Goal: Transaction & Acquisition: Book appointment/travel/reservation

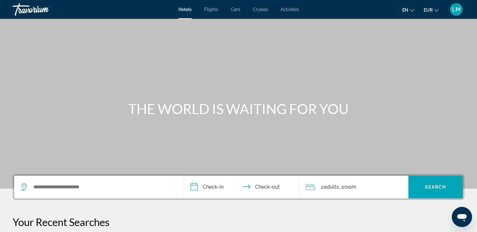
click at [289, 8] on span "Activities" at bounding box center [289, 9] width 18 height 5
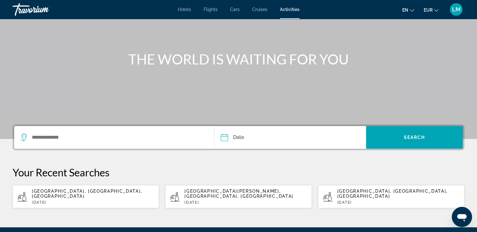
scroll to position [63, 0]
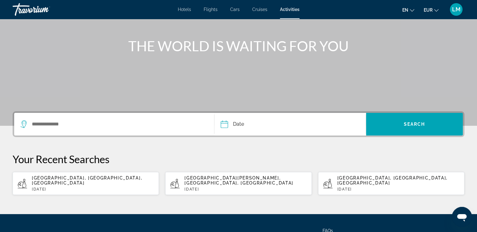
click at [123, 129] on div "Search widget" at bounding box center [113, 124] width 187 height 23
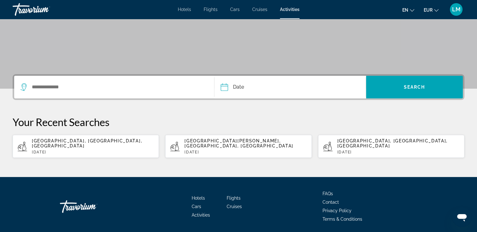
scroll to position [117, 0]
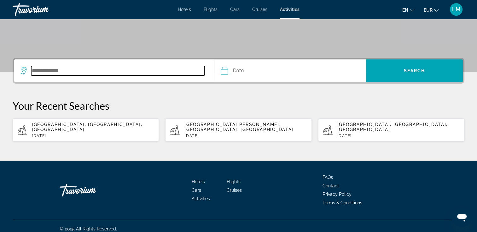
click at [64, 70] on input "Search widget" at bounding box center [117, 70] width 173 height 9
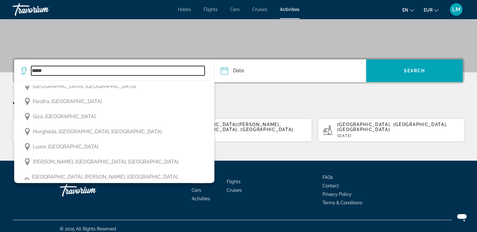
scroll to position [157, 0]
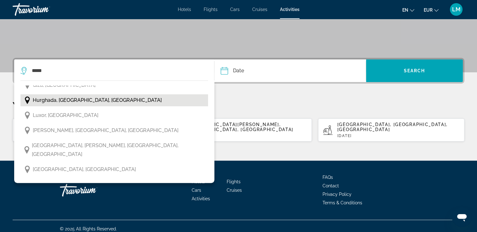
click at [92, 100] on span "Hurghada, [GEOGRAPHIC_DATA], [GEOGRAPHIC_DATA]" at bounding box center [97, 100] width 129 height 9
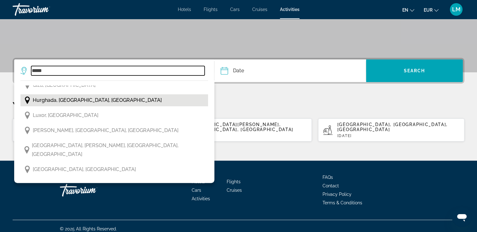
type input "**********"
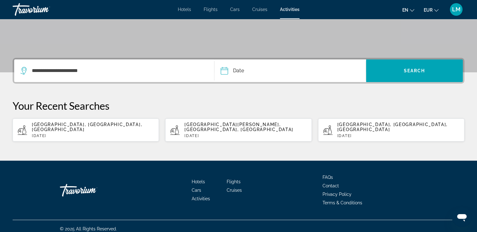
click at [259, 72] on input "Date" at bounding box center [256, 72] width 75 height 25
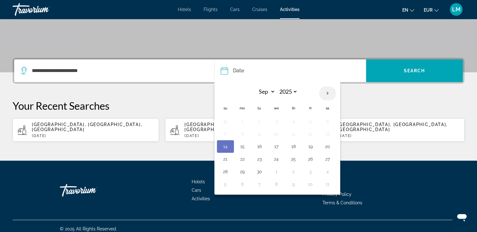
click at [324, 92] on th "Next month" at bounding box center [327, 94] width 17 height 14
click at [327, 93] on th "Next month" at bounding box center [327, 94] width 17 height 14
select select "*"
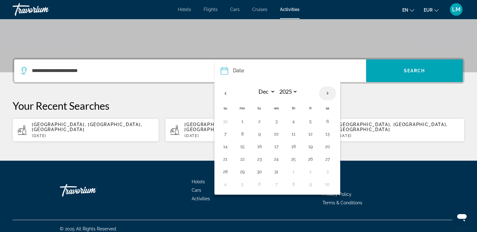
select select "****"
click at [328, 93] on th "Next month" at bounding box center [327, 94] width 17 height 14
select select "*"
click at [327, 145] on button "14" at bounding box center [327, 146] width 10 height 9
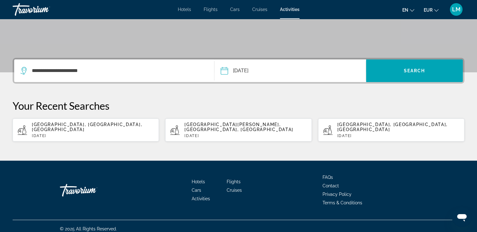
click at [290, 66] on input "**********" at bounding box center [256, 72] width 75 height 25
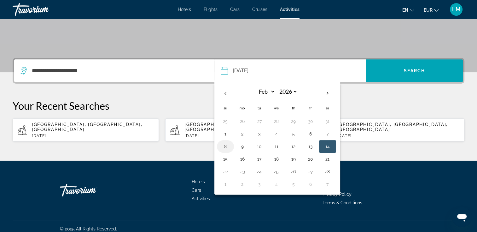
click at [226, 146] on button "8" at bounding box center [225, 146] width 10 height 9
type input "**********"
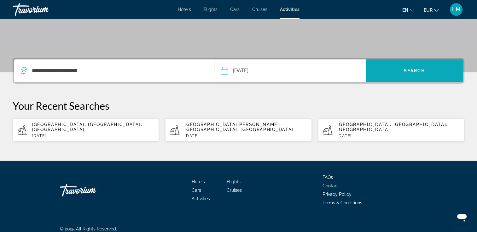
click at [391, 75] on span "Search widget" at bounding box center [414, 70] width 97 height 15
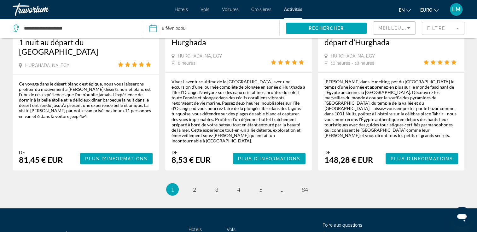
scroll to position [1073, 0]
click at [193, 186] on span "2" at bounding box center [194, 189] width 3 height 7
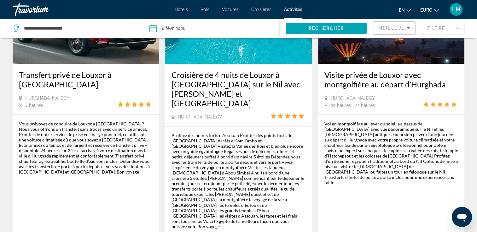
scroll to position [1008, 0]
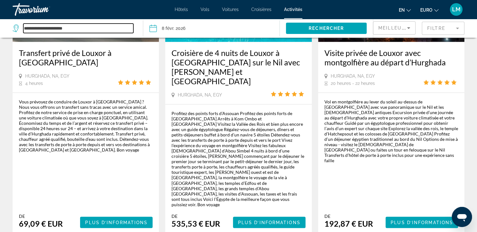
click at [108, 24] on input "**********" at bounding box center [78, 28] width 110 height 9
drag, startPoint x: 104, startPoint y: 23, endPoint x: 17, endPoint y: 19, distance: 87.0
click at [17, 19] on div "**********" at bounding box center [75, 28] width 124 height 19
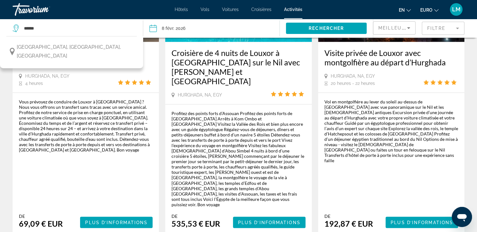
click at [111, 49] on button "[GEOGRAPHIC_DATA], [GEOGRAPHIC_DATA], [GEOGRAPHIC_DATA]" at bounding box center [71, 51] width 130 height 21
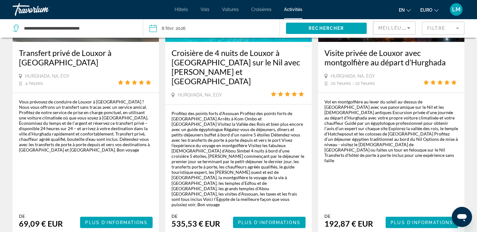
click at [201, 23] on input "Date : 8 février 2026" at bounding box center [181, 29] width 67 height 21
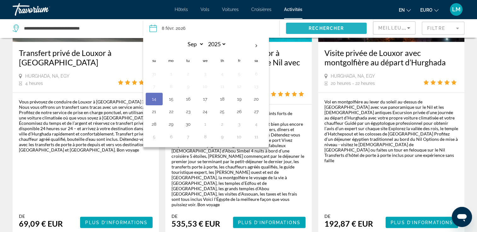
click at [306, 31] on span "Widget de recherche" at bounding box center [326, 28] width 81 height 15
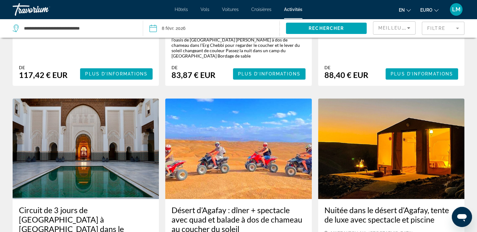
scroll to position [252, 0]
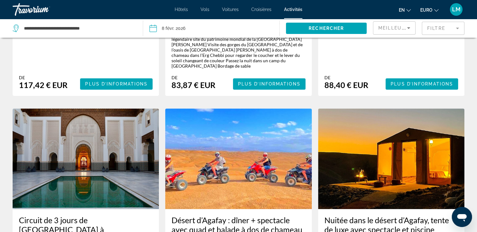
drag, startPoint x: 141, startPoint y: 25, endPoint x: 132, endPoint y: 25, distance: 8.8
click at [140, 25] on app-activities-destinations-search "**********" at bounding box center [71, 28] width 143 height 19
click at [131, 25] on input "**********" at bounding box center [78, 28] width 110 height 9
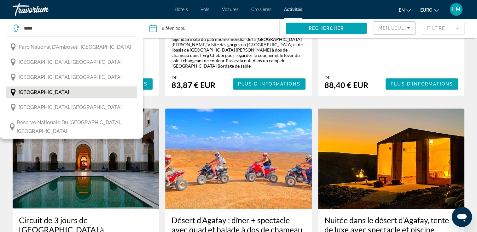
click at [83, 88] on button "[GEOGRAPHIC_DATA]" at bounding box center [71, 93] width 130 height 12
type input "*****"
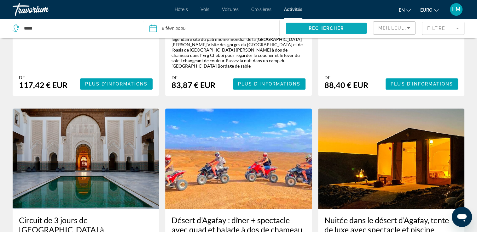
click at [317, 27] on span "Rechercher" at bounding box center [325, 28] width 35 height 5
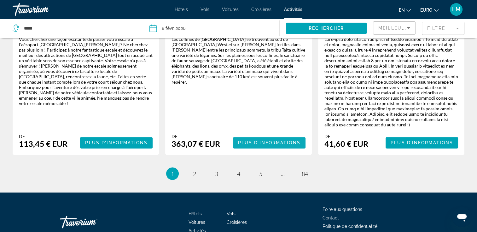
scroll to position [1026, 0]
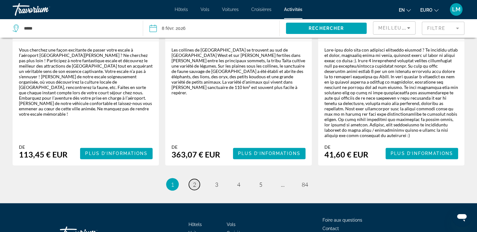
click at [197, 179] on link "page 2" at bounding box center [194, 184] width 11 height 11
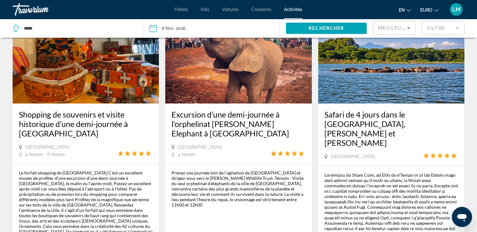
scroll to position [1008, 0]
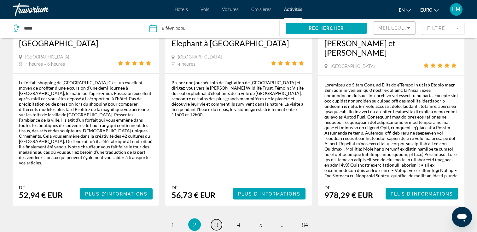
click at [214, 220] on link "page 3" at bounding box center [216, 225] width 11 height 11
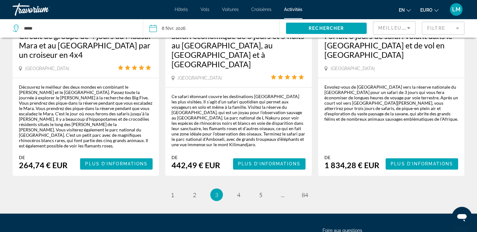
scroll to position [1047, 0]
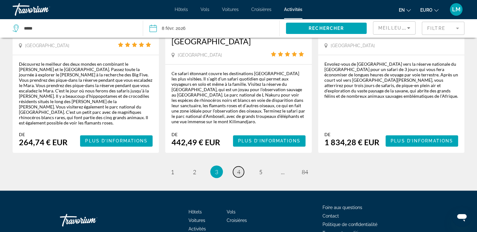
click at [237, 169] on span "4" at bounding box center [238, 172] width 3 height 7
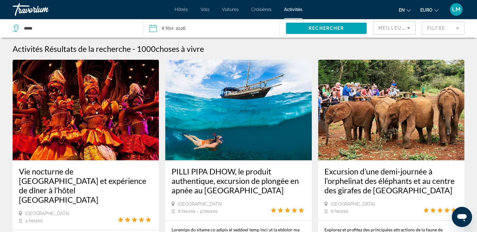
click at [435, 29] on mat-form-field "Filtre" at bounding box center [442, 28] width 43 height 13
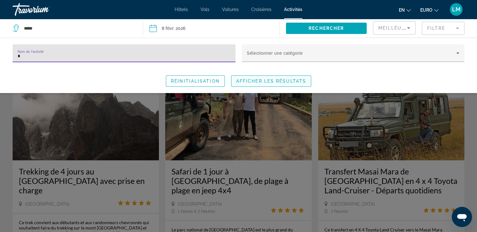
type input "*"
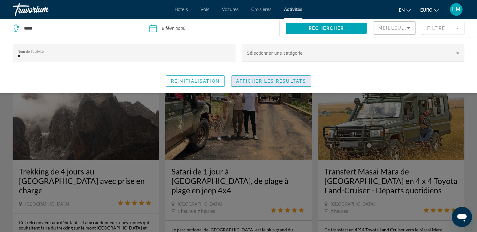
click at [296, 85] on span "Widget de recherche" at bounding box center [270, 81] width 79 height 15
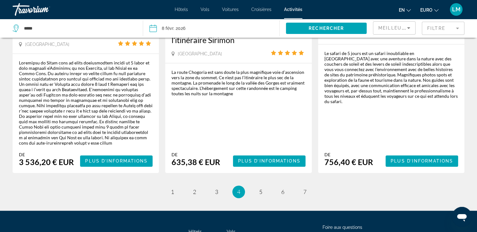
scroll to position [950, 0]
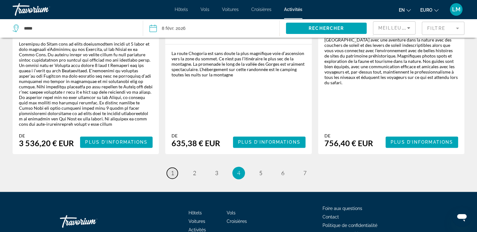
click at [174, 168] on link "page 1" at bounding box center [172, 173] width 11 height 11
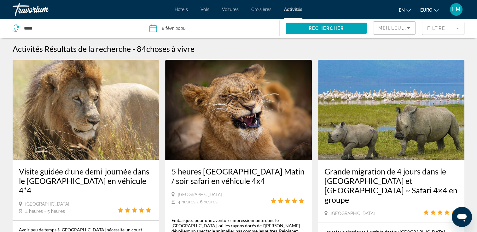
drag, startPoint x: 435, startPoint y: 30, endPoint x: 338, endPoint y: 37, distance: 97.5
click at [435, 30] on mat-form-field "Filtre" at bounding box center [442, 28] width 43 height 13
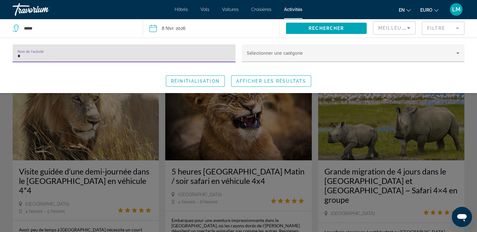
drag, startPoint x: 82, startPoint y: 59, endPoint x: 3, endPoint y: 58, distance: 79.4
click at [2, 59] on div "Nom de l’activité * Sélectionner une catégorie Réinitialisation Afficher les ré…" at bounding box center [238, 65] width 477 height 43
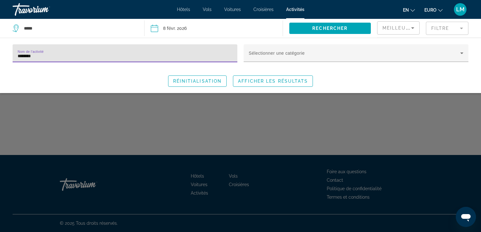
type input "********"
click at [65, 108] on div "Widget de recherche" at bounding box center [240, 161] width 481 height 141
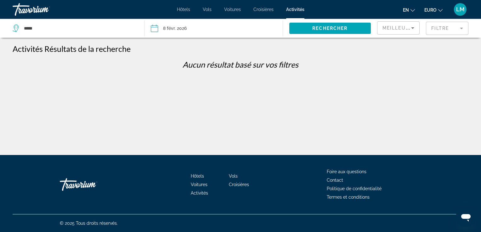
click at [429, 27] on mat-form-field "Filtre" at bounding box center [447, 28] width 43 height 13
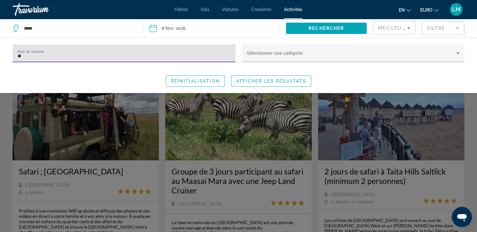
type input "*"
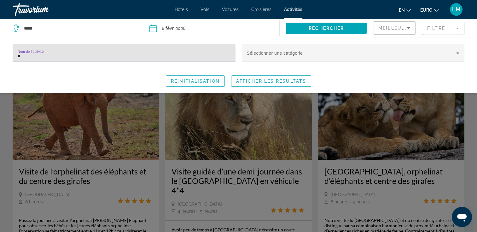
type input "*"
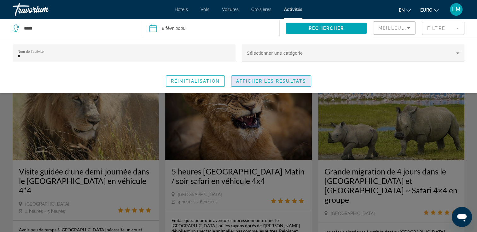
click at [303, 86] on span "Widget de recherche" at bounding box center [270, 81] width 79 height 15
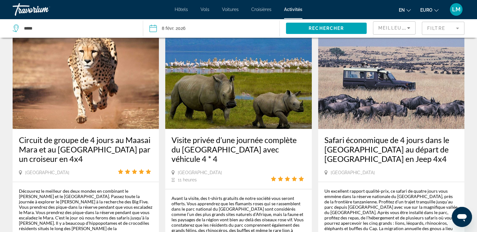
scroll to position [598, 0]
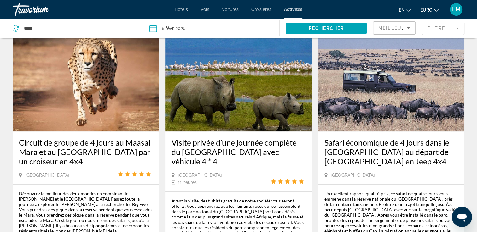
click at [438, 25] on mat-form-field "Filtre" at bounding box center [442, 28] width 43 height 13
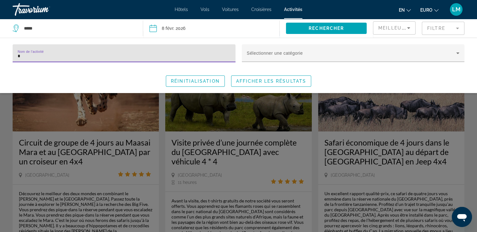
drag, startPoint x: 58, startPoint y: 56, endPoint x: 0, endPoint y: 59, distance: 58.0
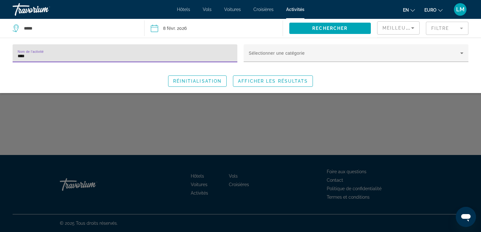
type input "****"
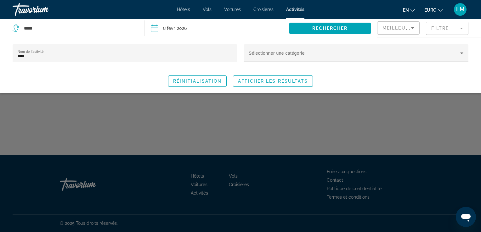
click at [74, 130] on div "Widget de recherche" at bounding box center [240, 161] width 481 height 141
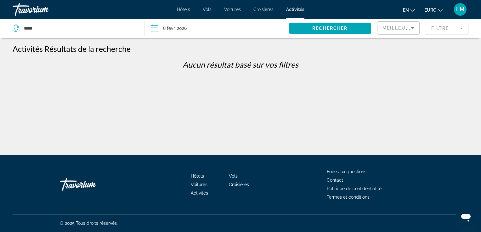
drag, startPoint x: 456, startPoint y: 28, endPoint x: 436, endPoint y: 27, distance: 20.2
click at [455, 27] on mat-form-field "Filtre" at bounding box center [447, 28] width 43 height 13
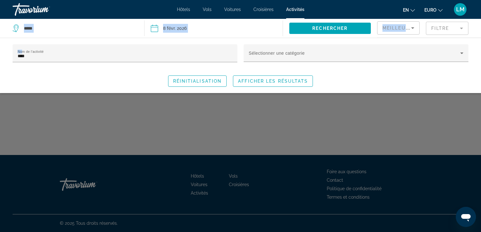
drag, startPoint x: 41, startPoint y: 43, endPoint x: 0, endPoint y: 57, distance: 42.9
click at [0, 38] on div "***** Date 8 févr. [DATE] ***** *** **** *** *** **** **** **** ***** *** **** …" at bounding box center [240, 28] width 481 height 19
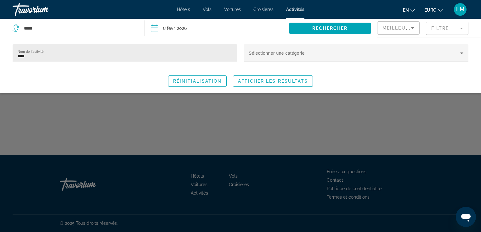
drag, startPoint x: 0, startPoint y: 57, endPoint x: 32, endPoint y: 54, distance: 32.3
click at [32, 55] on input "****" at bounding box center [125, 56] width 215 height 8
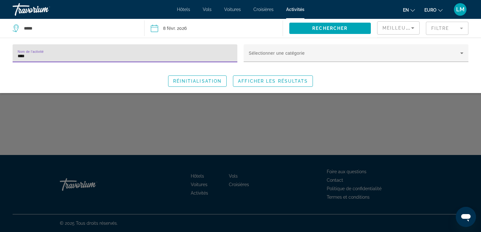
drag, startPoint x: 15, startPoint y: 54, endPoint x: 3, endPoint y: 54, distance: 12.6
click at [0, 53] on html "Skip to main content Hôtels Vols Voitures Croisières Activités Hotels Flights C…" at bounding box center [240, 116] width 481 height 232
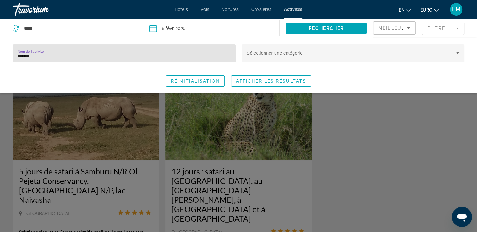
type input "*******"
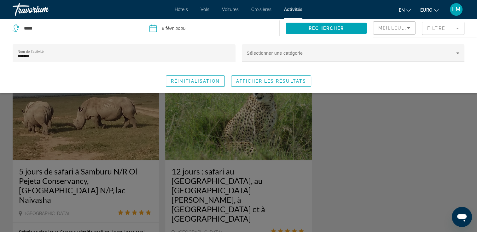
drag, startPoint x: 339, startPoint y: 160, endPoint x: 339, endPoint y: 152, distance: 7.6
click at [339, 158] on div "Widget de recherche" at bounding box center [238, 161] width 477 height 141
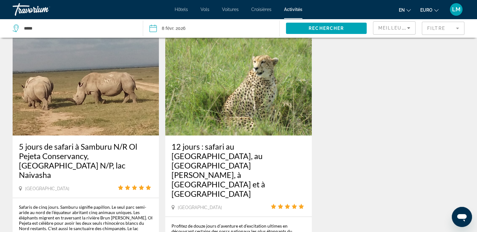
scroll to position [63, 0]
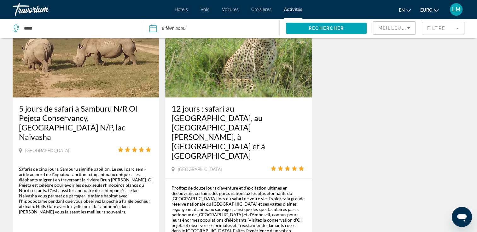
drag, startPoint x: 435, startPoint y: 31, endPoint x: 311, endPoint y: 37, distance: 123.6
click at [428, 30] on mat-form-field "Filtre" at bounding box center [442, 28] width 43 height 13
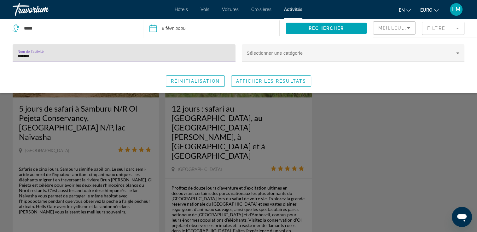
drag, startPoint x: 52, startPoint y: 58, endPoint x: 1, endPoint y: 54, distance: 51.2
click at [0, 53] on div "Nom de l’activité ******* Sélectionner une catégorie Réinitialisation Afficher …" at bounding box center [238, 65] width 477 height 43
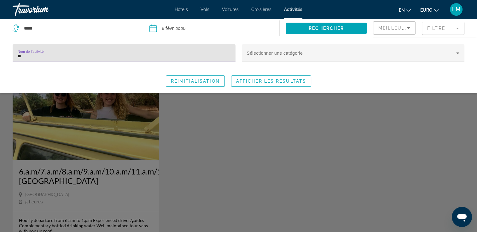
type input "**"
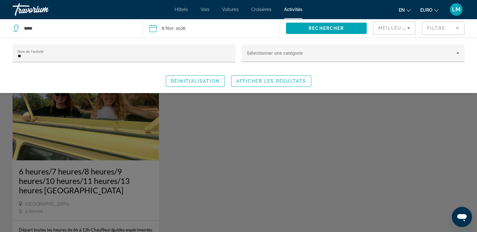
click at [222, 158] on div "Widget de recherche" at bounding box center [238, 161] width 477 height 141
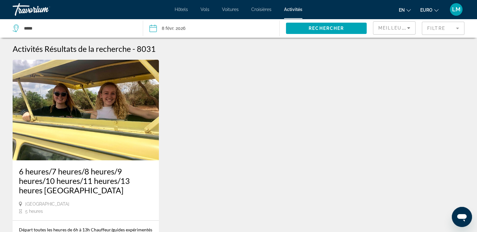
click at [445, 30] on mat-form-field "Filtre" at bounding box center [442, 28] width 43 height 13
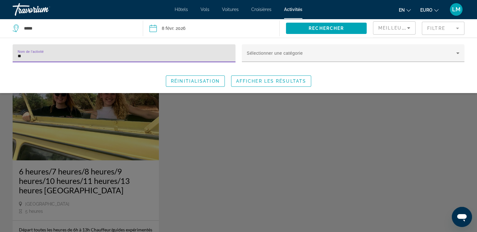
drag, startPoint x: 26, startPoint y: 57, endPoint x: 0, endPoint y: 67, distance: 28.3
click at [0, 67] on html "Skip to main content Hôtels Vols Voitures Croisières Activités Hotels Flights C…" at bounding box center [238, 116] width 477 height 232
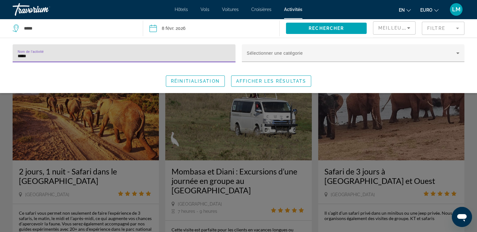
type input "*****"
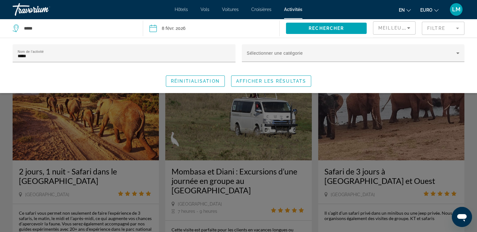
click at [3, 118] on div "Widget de recherche" at bounding box center [238, 161] width 477 height 141
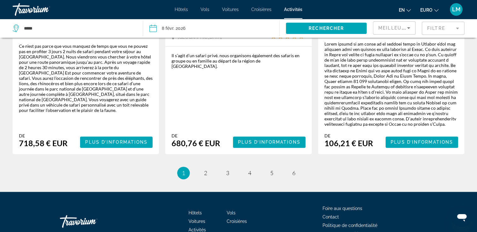
scroll to position [960, 0]
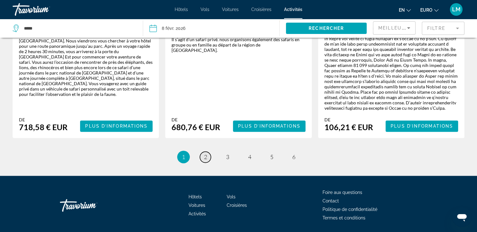
click at [204, 154] on span "2" at bounding box center [205, 157] width 3 height 7
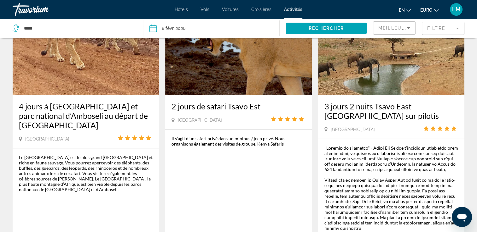
scroll to position [346, 0]
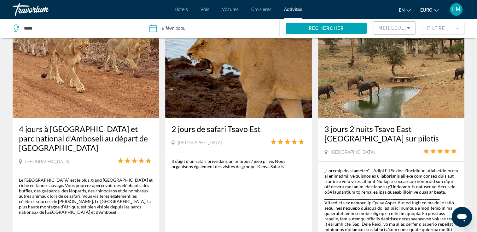
drag, startPoint x: 427, startPoint y: 25, endPoint x: 423, endPoint y: 23, distance: 3.9
click at [426, 23] on mat-form-field "Filtre" at bounding box center [442, 28] width 43 height 13
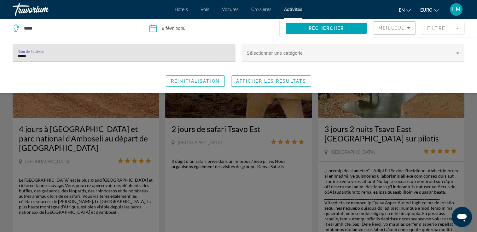
drag, startPoint x: 54, startPoint y: 55, endPoint x: 9, endPoint y: 50, distance: 45.0
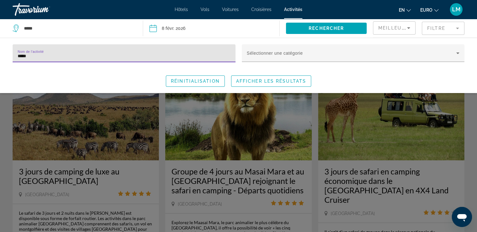
type input "*****"
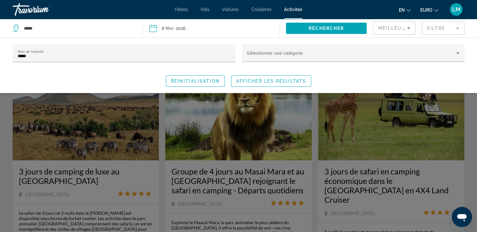
click at [6, 149] on div "Widget de recherche" at bounding box center [238, 161] width 477 height 141
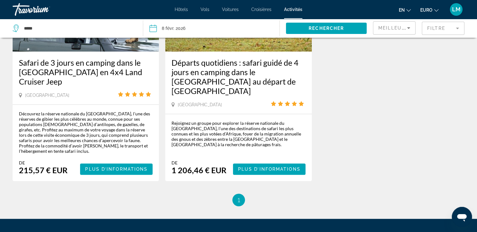
scroll to position [378, 0]
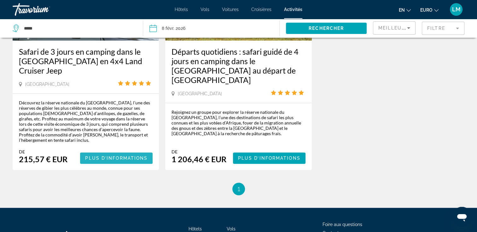
click at [108, 156] on span "Plus d’informations" at bounding box center [116, 158] width 62 height 5
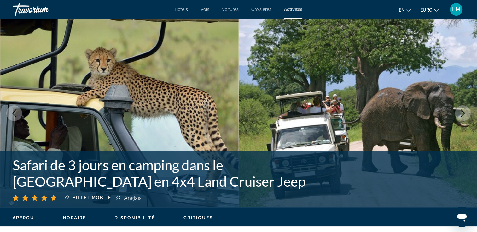
click at [461, 114] on icon "Image suivante" at bounding box center [463, 114] width 8 height 8
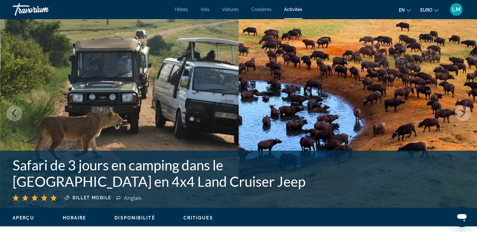
click at [13, 112] on icon "Image précédente" at bounding box center [14, 114] width 8 height 8
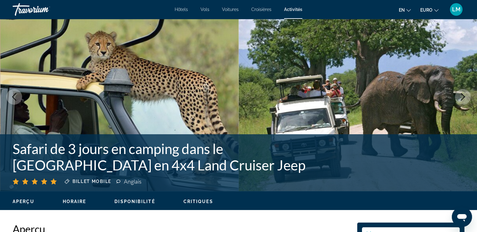
scroll to position [31, 0]
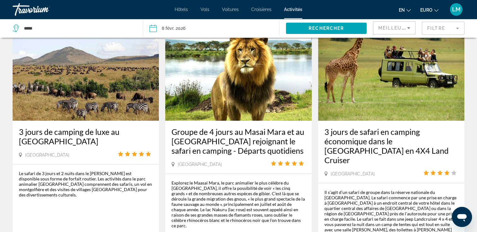
scroll to position [63, 0]
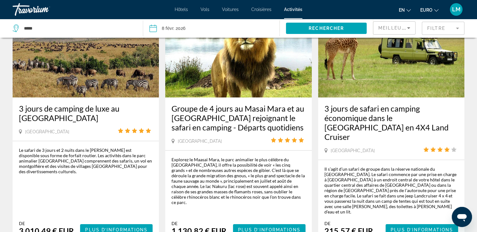
click at [366, 69] on img "Contenu principal" at bounding box center [391, 47] width 146 height 101
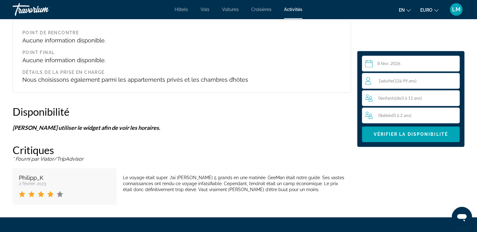
scroll to position [693, 0]
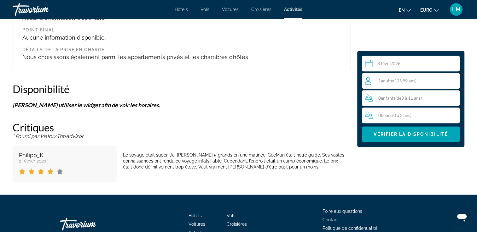
click at [388, 83] on div "1 Adulte ( 12 à 99 ans) Adults" at bounding box center [412, 81] width 94 height 8
click at [453, 80] on icon "Augmenter les adultes" at bounding box center [453, 81] width 6 height 6
click at [454, 97] on icon "Augmenter les enfants" at bounding box center [453, 98] width 6 height 8
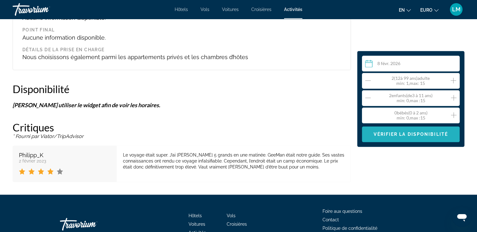
click at [426, 138] on span "Contenu principal" at bounding box center [411, 134] width 98 height 15
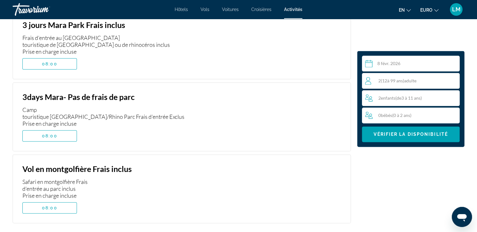
scroll to position [795, 0]
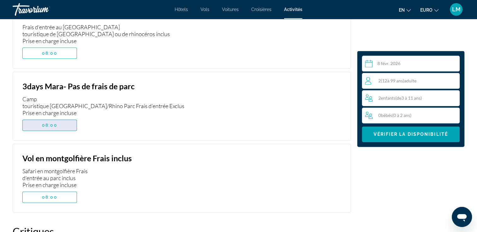
click at [67, 121] on span "Contenu principal" at bounding box center [50, 125] width 54 height 15
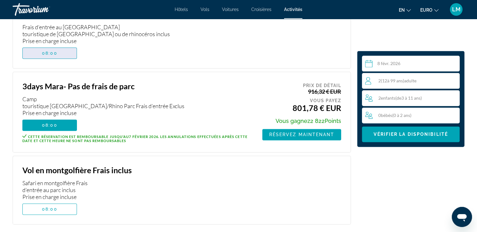
click at [66, 54] on span "Contenu principal" at bounding box center [50, 53] width 54 height 15
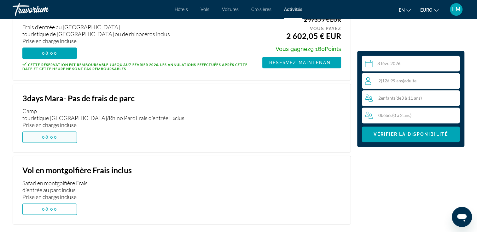
click at [64, 133] on span "Contenu principal" at bounding box center [50, 137] width 54 height 15
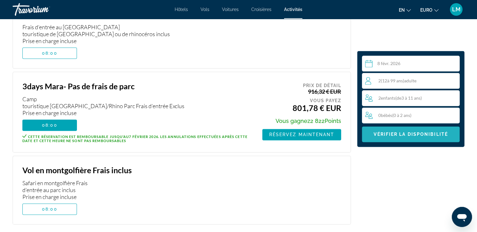
click at [396, 137] on span "Vérifier la disponibilité" at bounding box center [410, 134] width 74 height 5
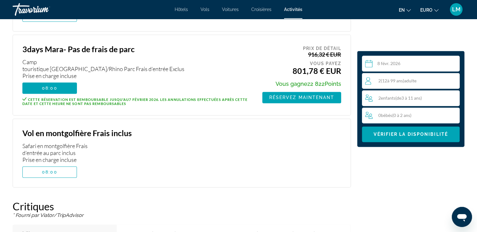
scroll to position [769, 0]
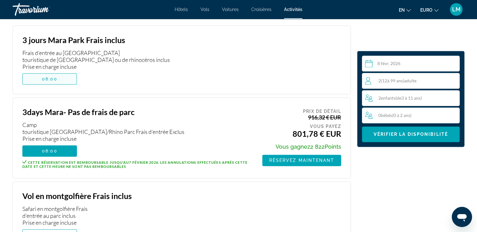
click at [66, 79] on span "Contenu principal" at bounding box center [50, 78] width 54 height 15
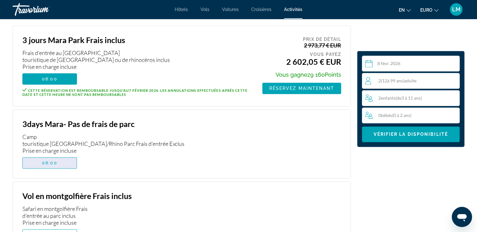
click at [69, 161] on span "Contenu principal" at bounding box center [50, 163] width 54 height 15
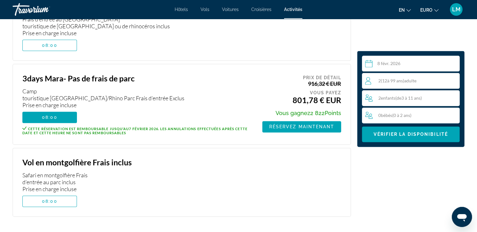
scroll to position [801, 0]
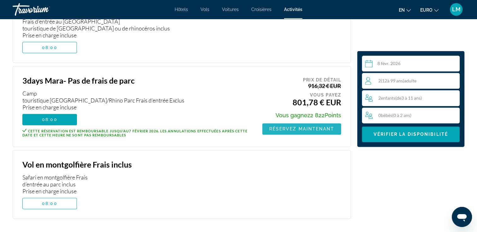
click at [320, 128] on span "Réservez maintenant" at bounding box center [301, 129] width 65 height 5
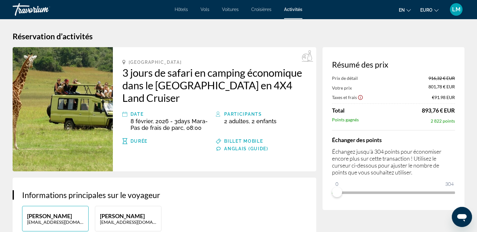
drag, startPoint x: 481, startPoint y: 109, endPoint x: 454, endPoint y: 35, distance: 78.7
click at [454, 35] on h1 "Réservation d’activités" at bounding box center [238, 35] width 451 height 9
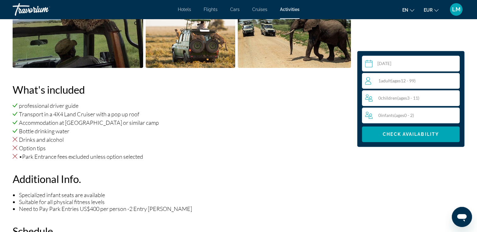
scroll to position [378, 0]
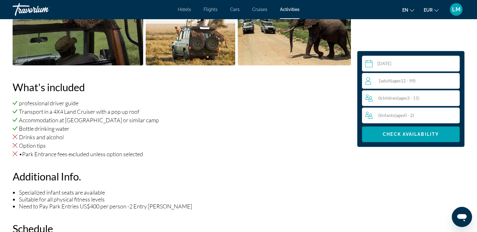
click at [415, 84] on div "1 Adult Adults ( ages 12 - 99)" at bounding box center [412, 81] width 94 height 8
drag, startPoint x: 453, startPoint y: 79, endPoint x: 455, endPoint y: 88, distance: 9.5
click at [454, 81] on icon "Increment adults" at bounding box center [453, 81] width 6 height 8
click at [454, 97] on icon "Increment children" at bounding box center [453, 98] width 6 height 8
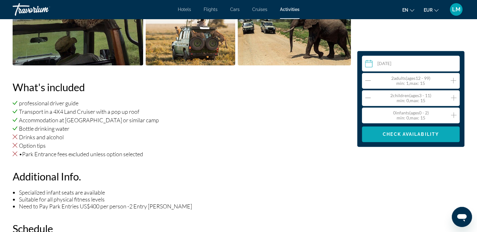
click at [440, 133] on span "Main content" at bounding box center [411, 134] width 98 height 15
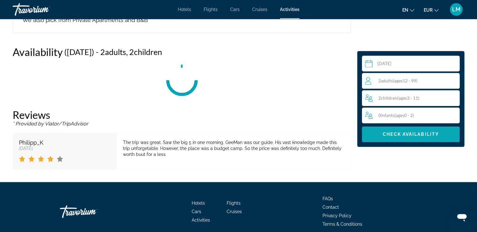
scroll to position [725, 0]
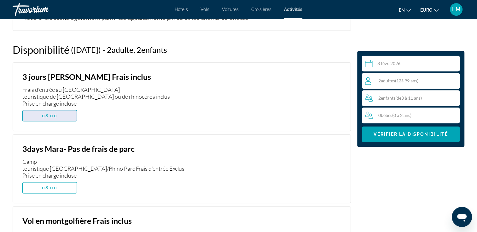
click at [59, 117] on span "Contenu principal" at bounding box center [50, 115] width 54 height 15
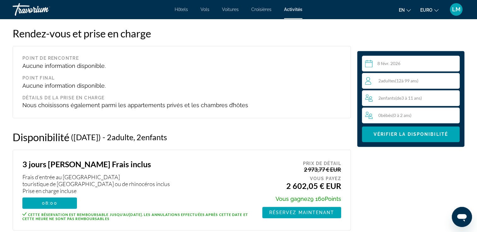
scroll to position [631, 0]
